Goal: Information Seeking & Learning: Find specific fact

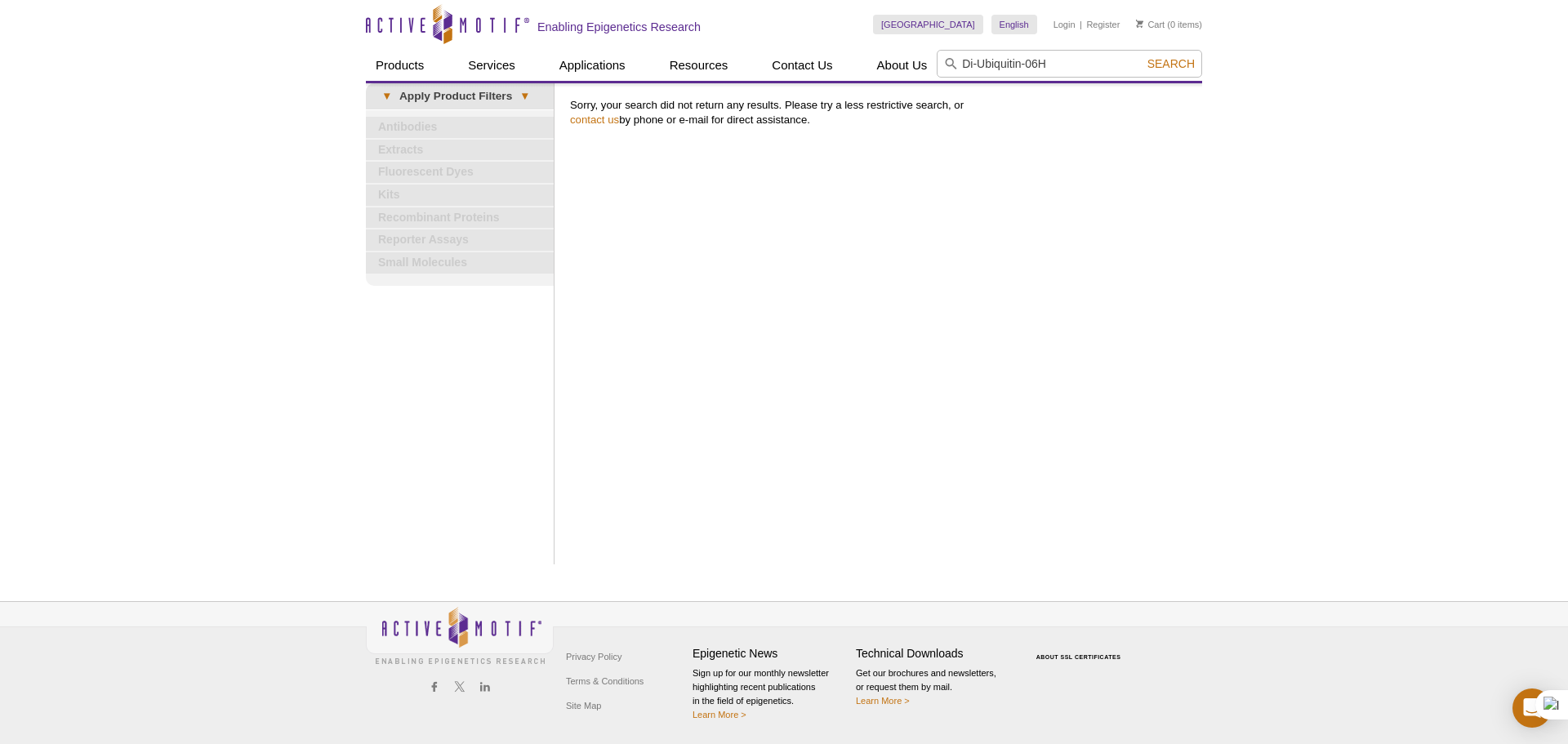
drag, startPoint x: 1021, startPoint y: 60, endPoint x: 1085, endPoint y: 59, distance: 64.0
click at [1085, 59] on input "Di-Ubiquitin-06H" at bounding box center [1069, 63] width 266 height 28
type input "Di-Ubiquitin"
click at [1142, 56] on button "Search" at bounding box center [1171, 63] width 57 height 15
paste input "Ubiquitin"
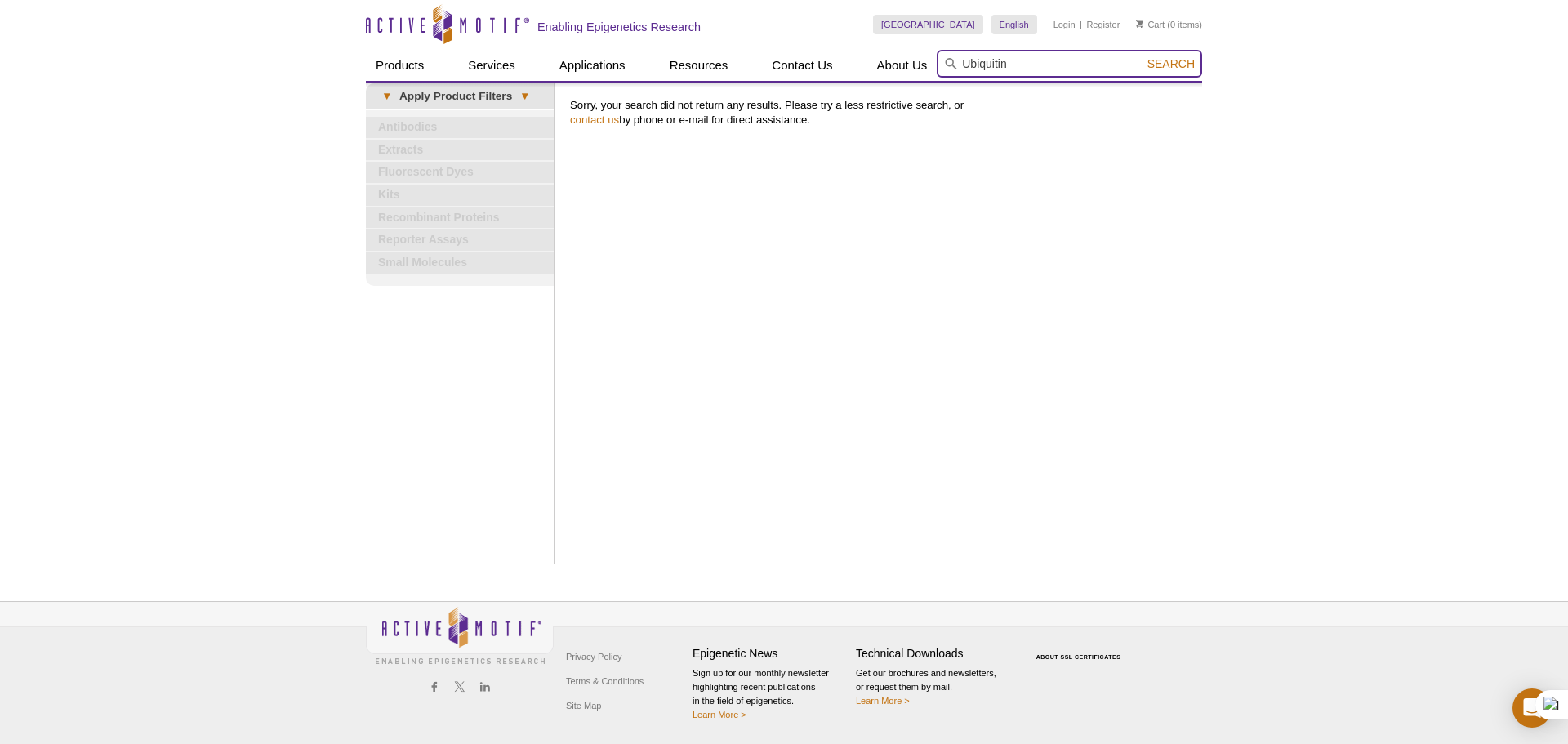
type input "Ubiquitin"
click at [1142, 56] on button "Search" at bounding box center [1171, 63] width 57 height 15
